Goal: Obtain resource: Obtain resource

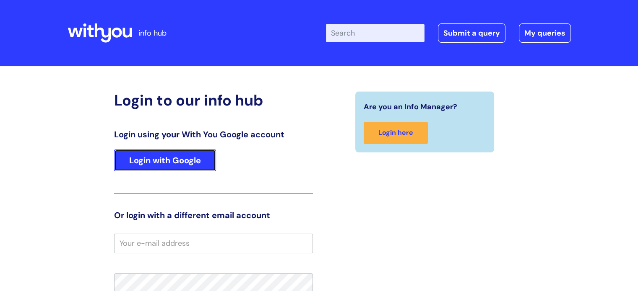
click at [180, 162] on link "Login with Google" at bounding box center [165, 161] width 102 height 22
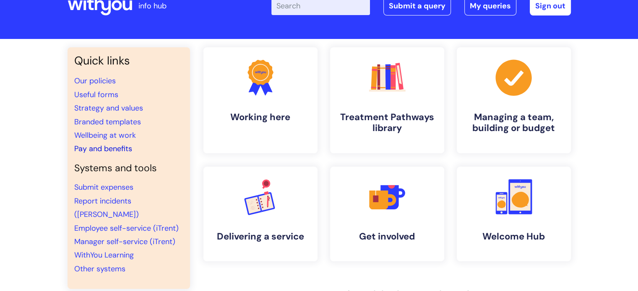
scroll to position [42, 0]
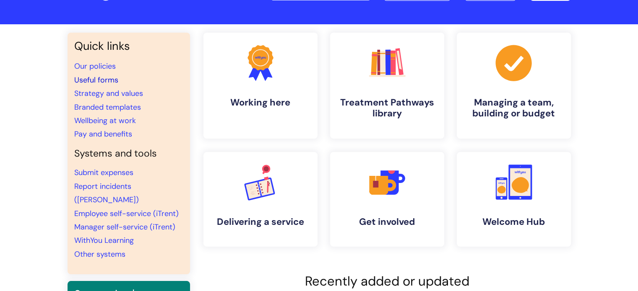
click at [107, 81] on link "Useful forms" at bounding box center [96, 80] width 44 height 10
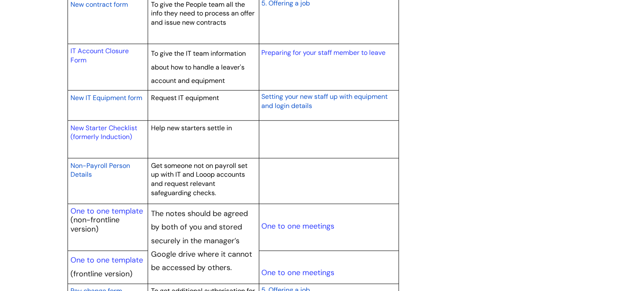
scroll to position [881, 0]
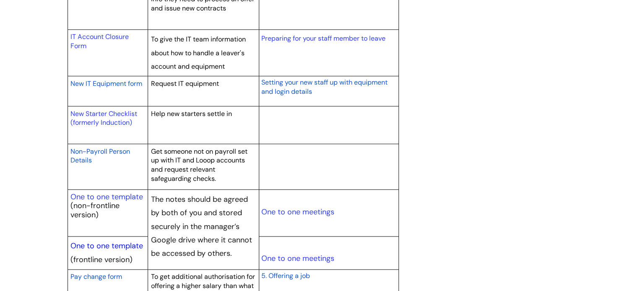
click at [113, 244] on link "One to one template" at bounding box center [106, 246] width 73 height 10
